Goal: Navigation & Orientation: Go to known website

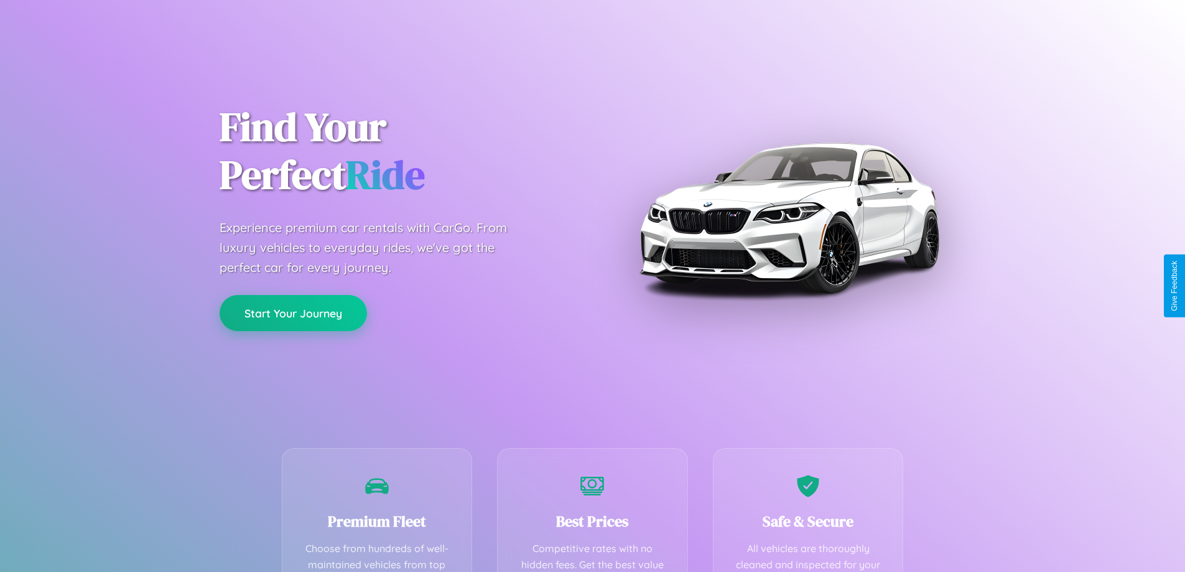
click at [293, 314] on button "Start Your Journey" at bounding box center [293, 313] width 147 height 36
click at [293, 312] on button "Start Your Journey" at bounding box center [293, 313] width 147 height 36
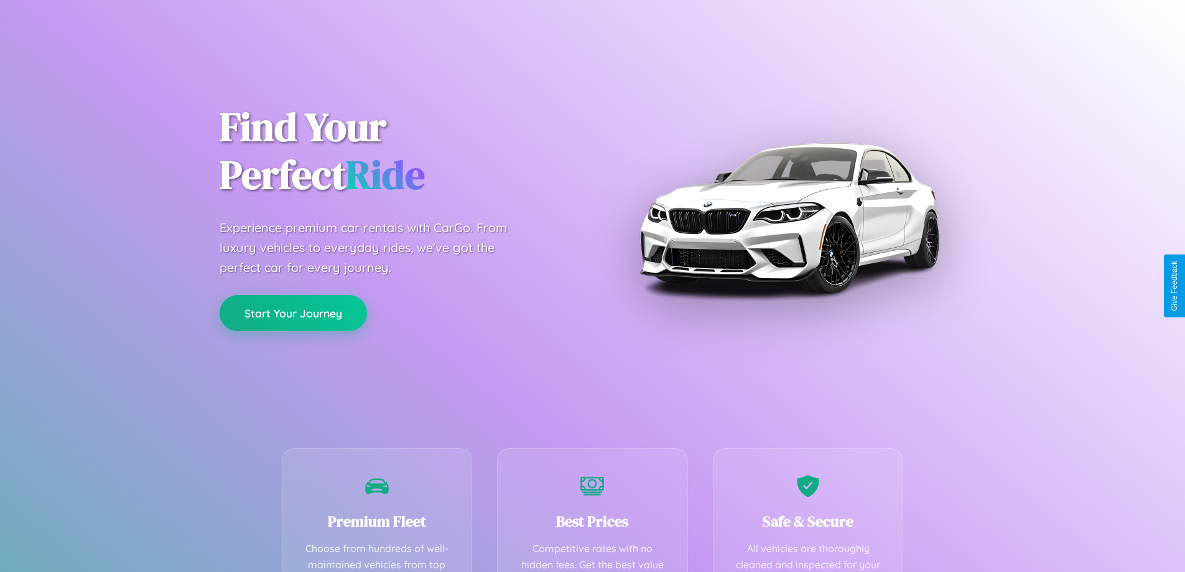
click at [293, 312] on button "Start Your Journey" at bounding box center [293, 313] width 147 height 36
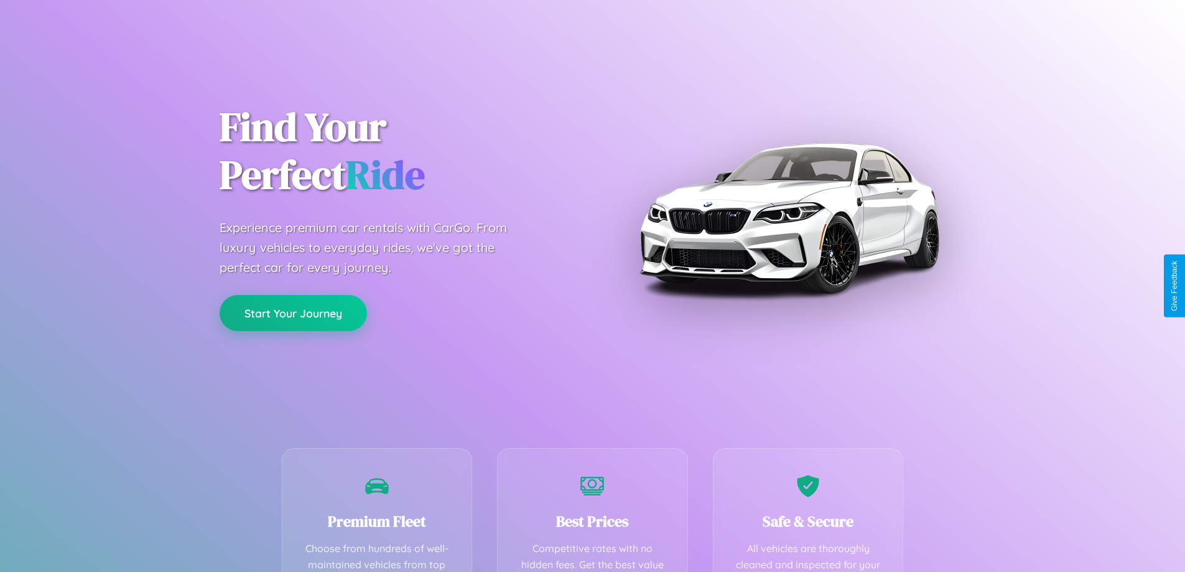
click at [293, 312] on button "Start Your Journey" at bounding box center [293, 313] width 147 height 36
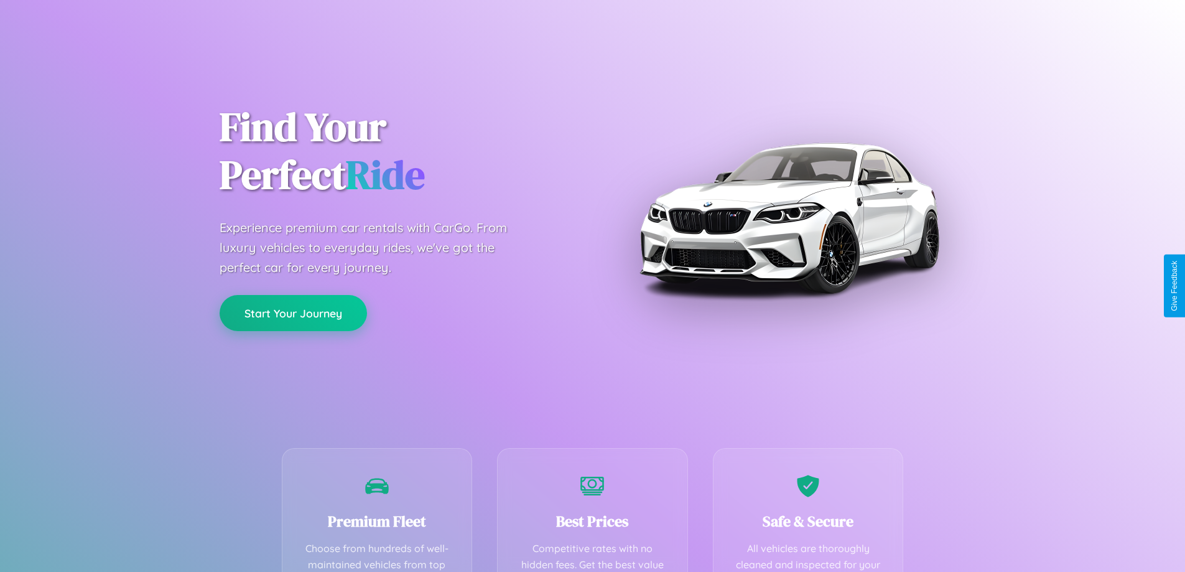
click at [293, 312] on button "Start Your Journey" at bounding box center [293, 313] width 147 height 36
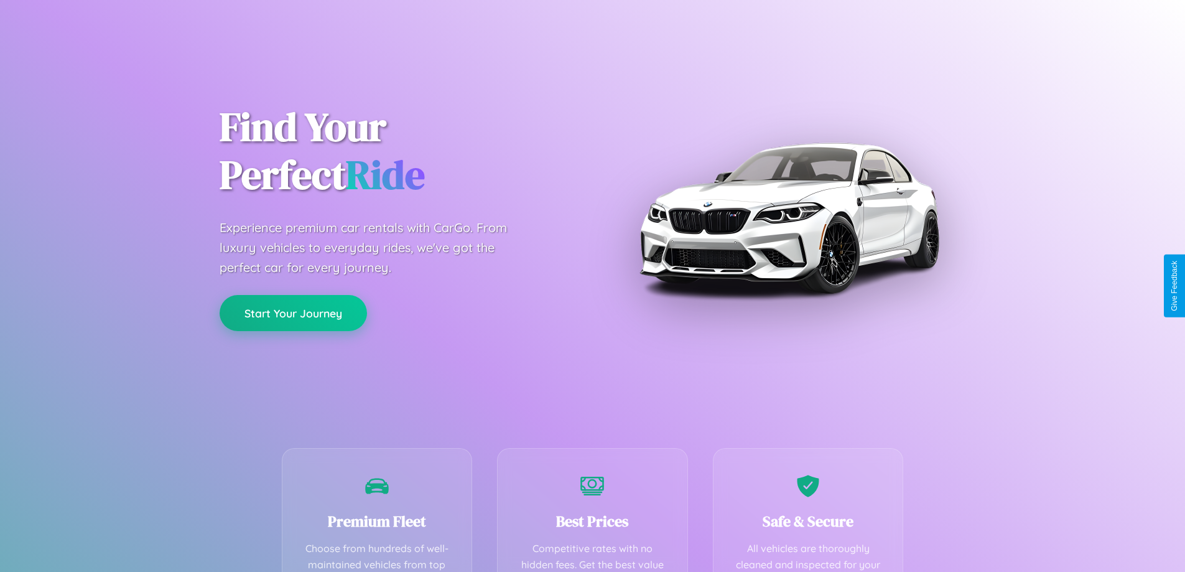
click at [293, 312] on button "Start Your Journey" at bounding box center [293, 313] width 147 height 36
